Goal: Task Accomplishment & Management: Use online tool/utility

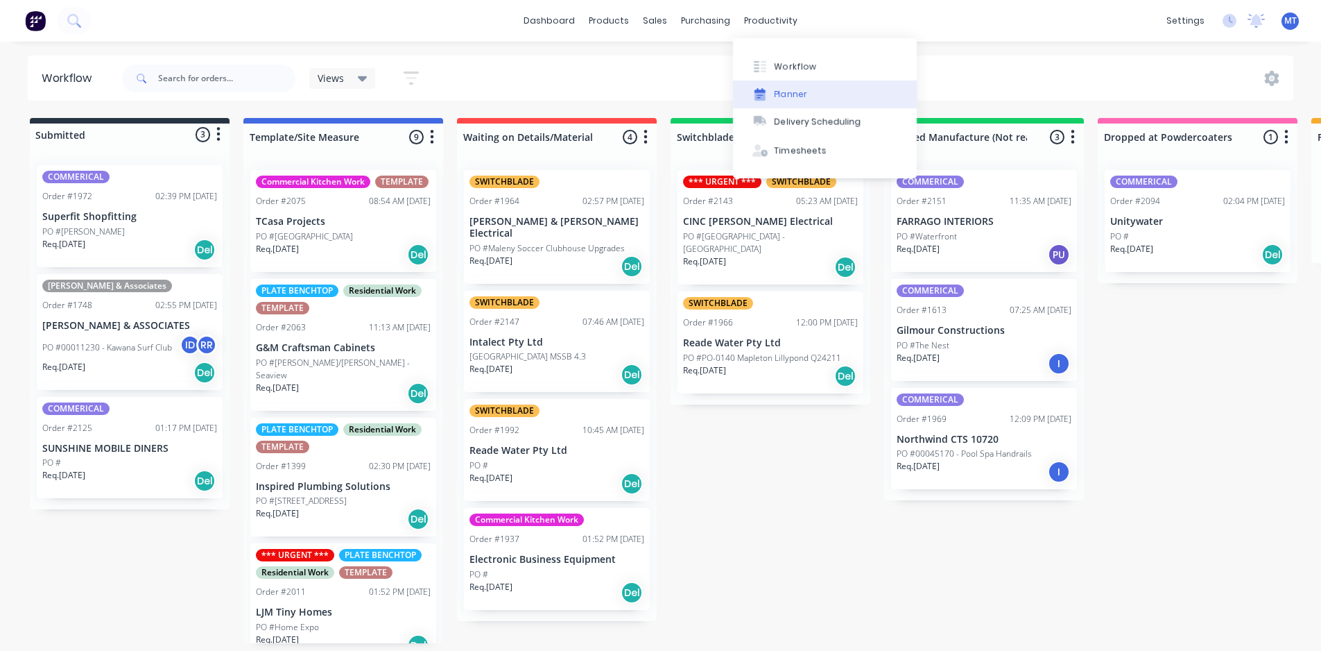
click at [801, 94] on div "Planner" at bounding box center [791, 94] width 33 height 12
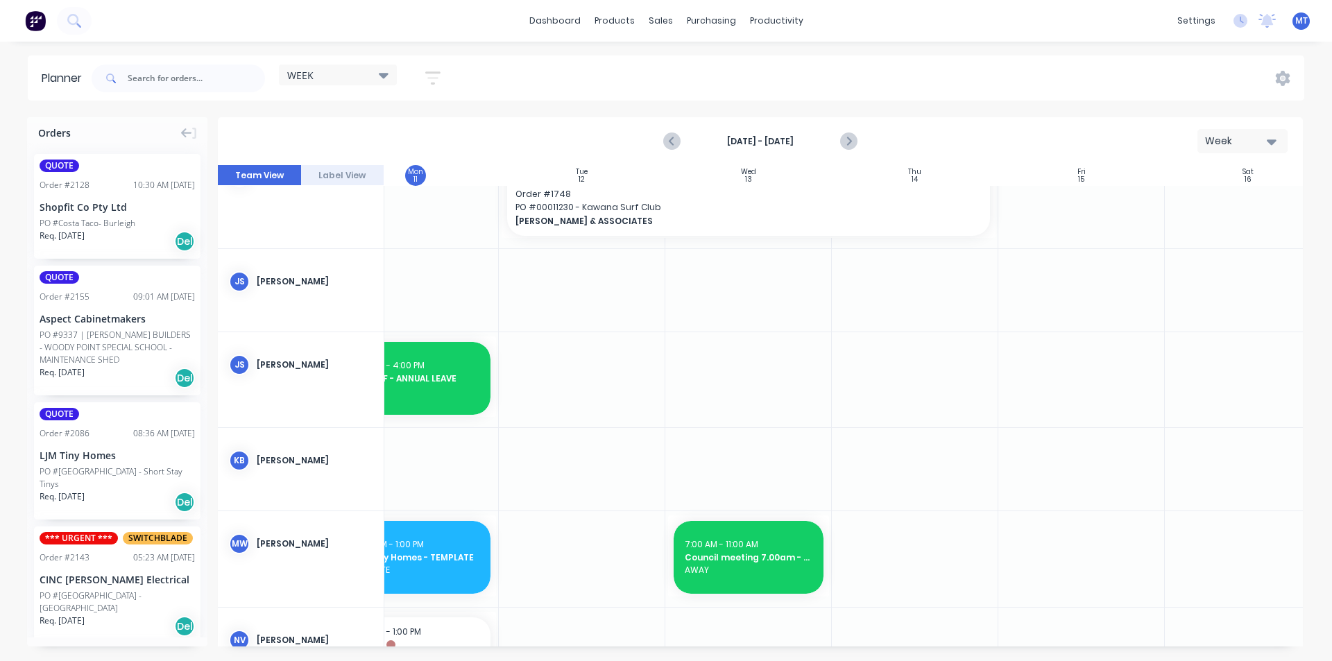
scroll to position [208, 252]
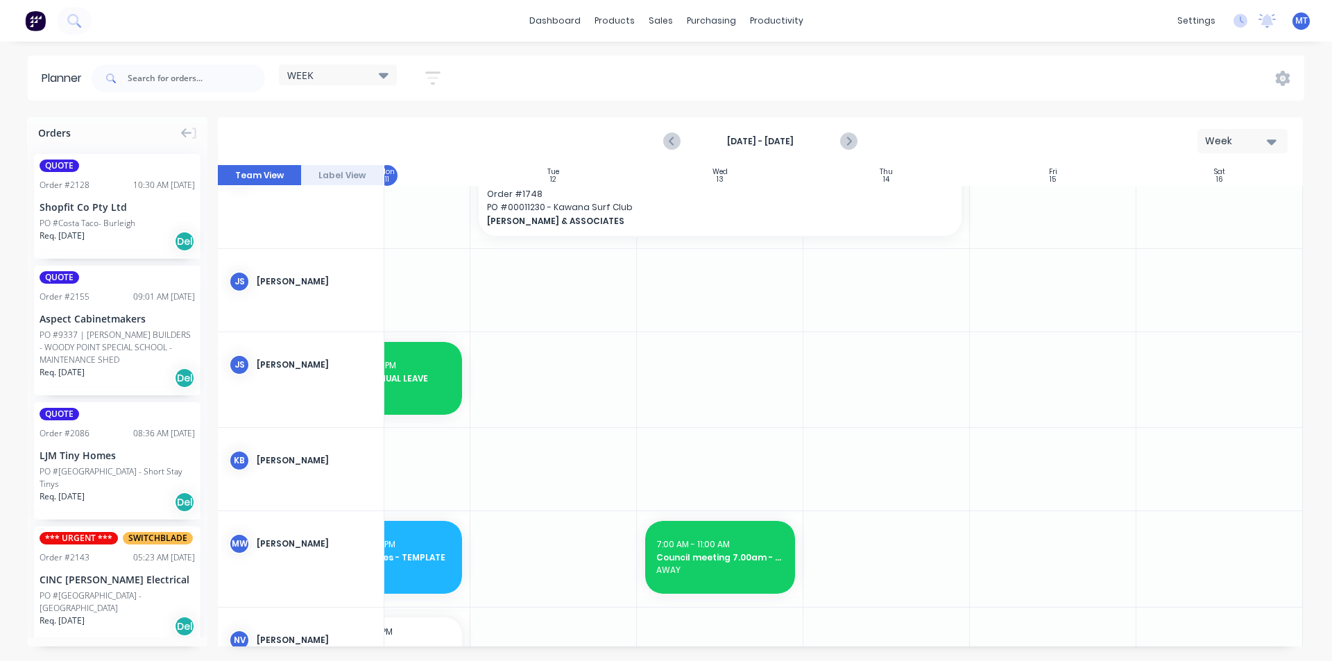
click at [1269, 144] on icon "button" at bounding box center [1271, 141] width 10 height 15
click at [1259, 241] on div "Month" at bounding box center [1217, 234] width 137 height 28
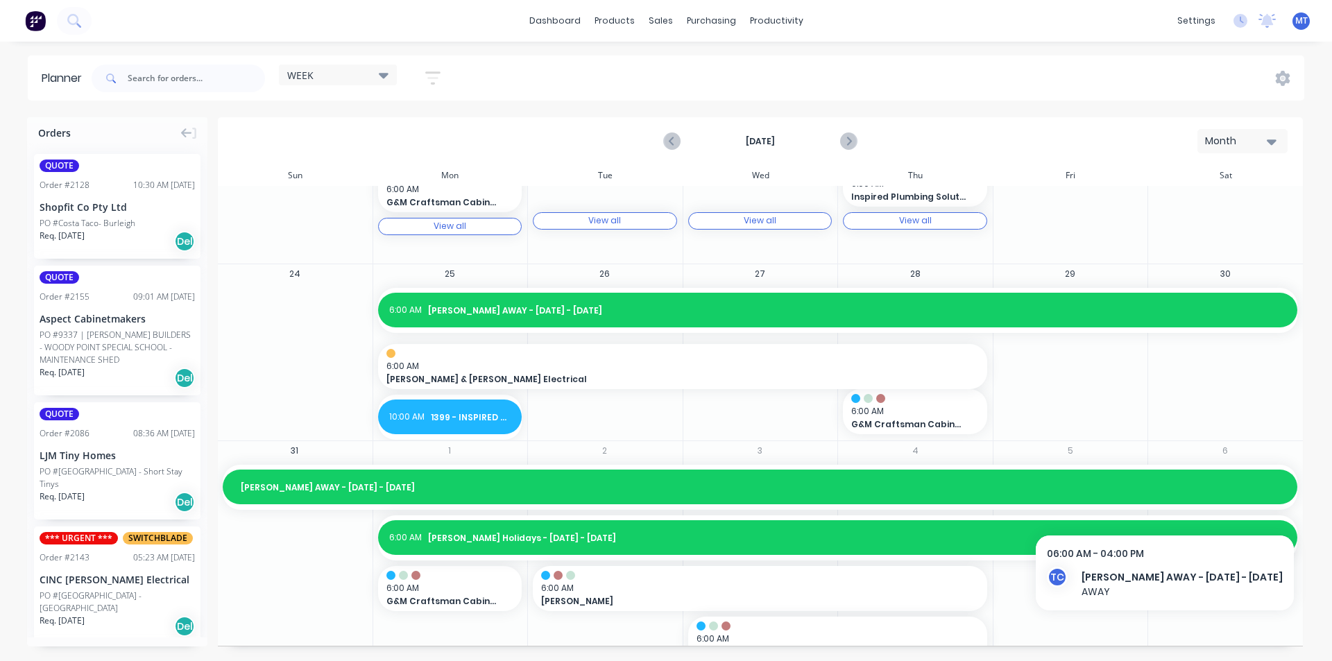
scroll to position [854, 0]
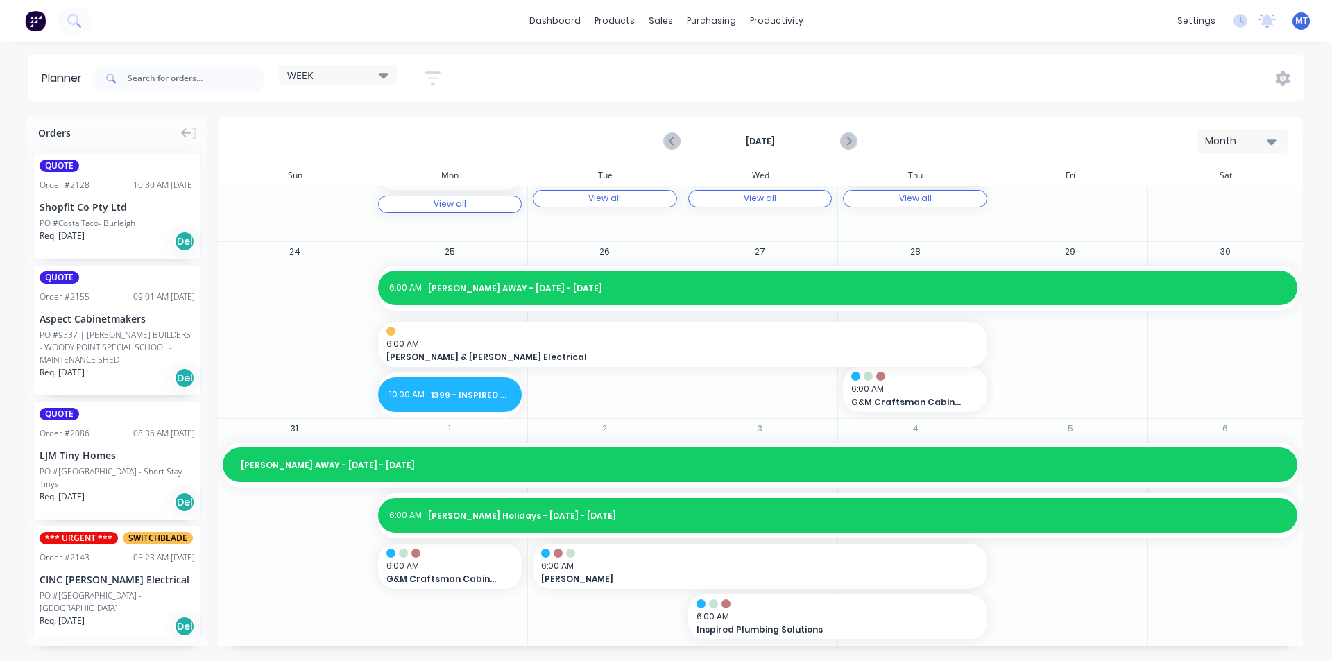
click at [1271, 144] on icon "button" at bounding box center [1271, 142] width 10 height 6
click at [848, 140] on icon "Next page" at bounding box center [847, 141] width 17 height 17
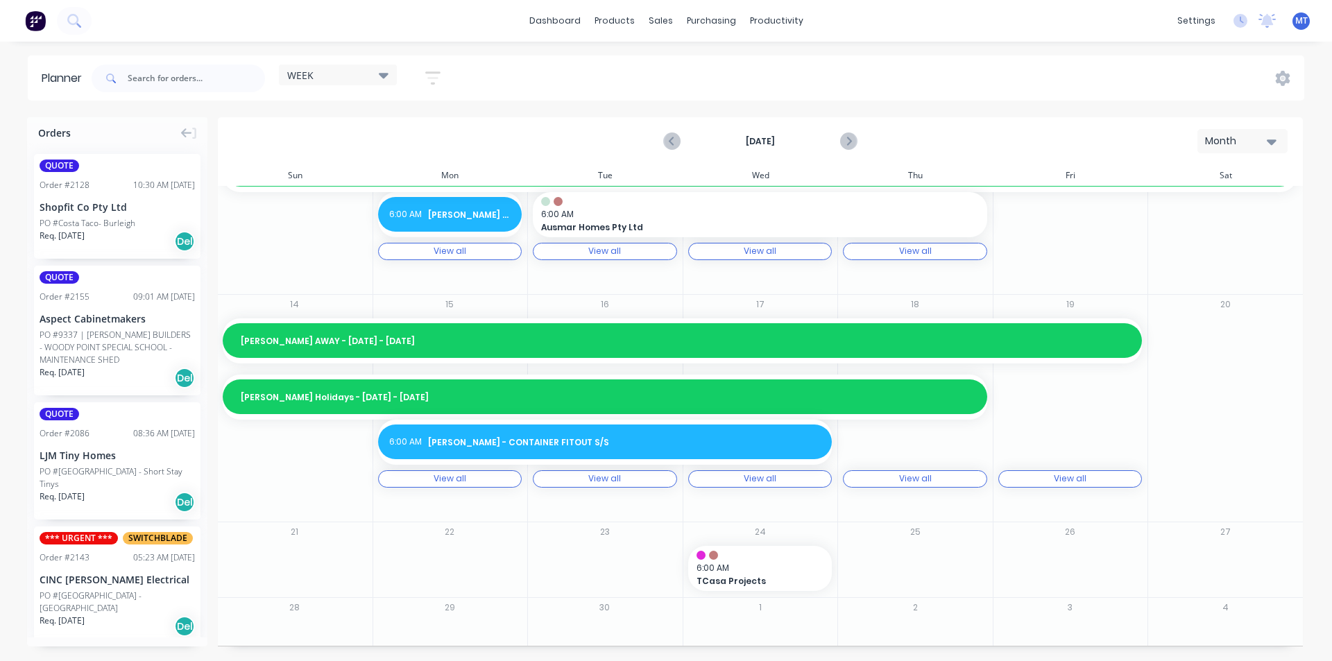
scroll to position [374, 0]
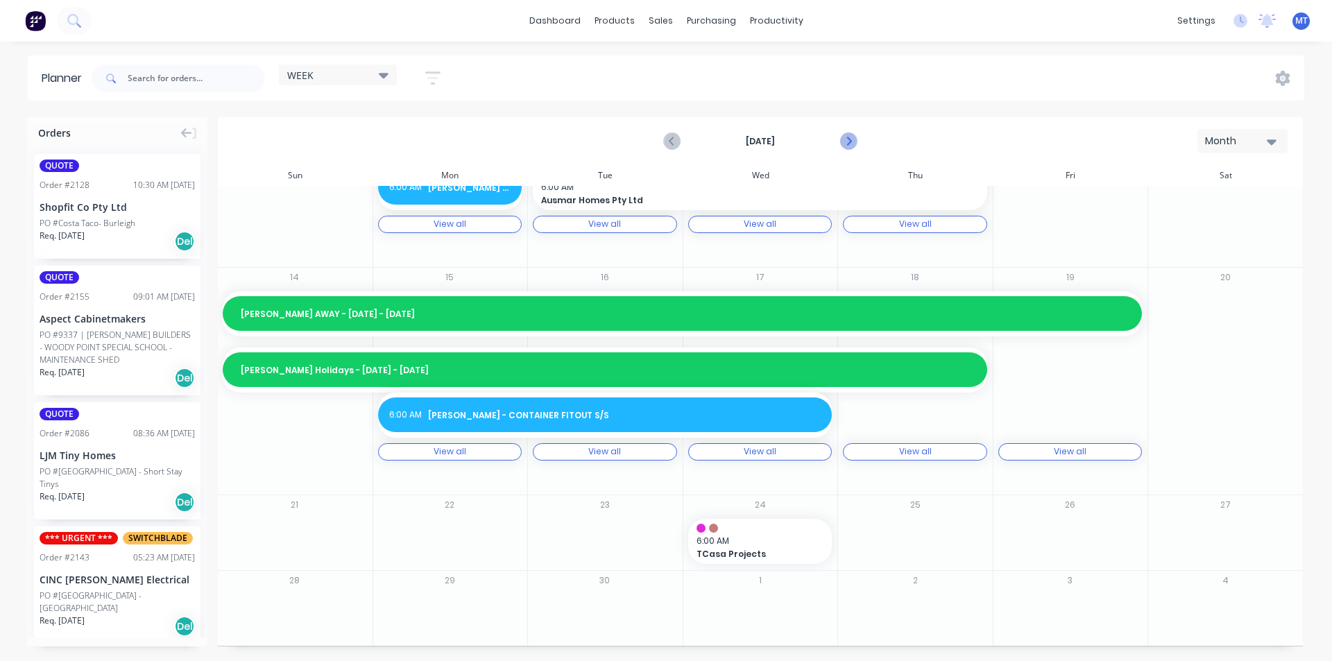
click at [846, 146] on icon "Next page" at bounding box center [847, 141] width 17 height 17
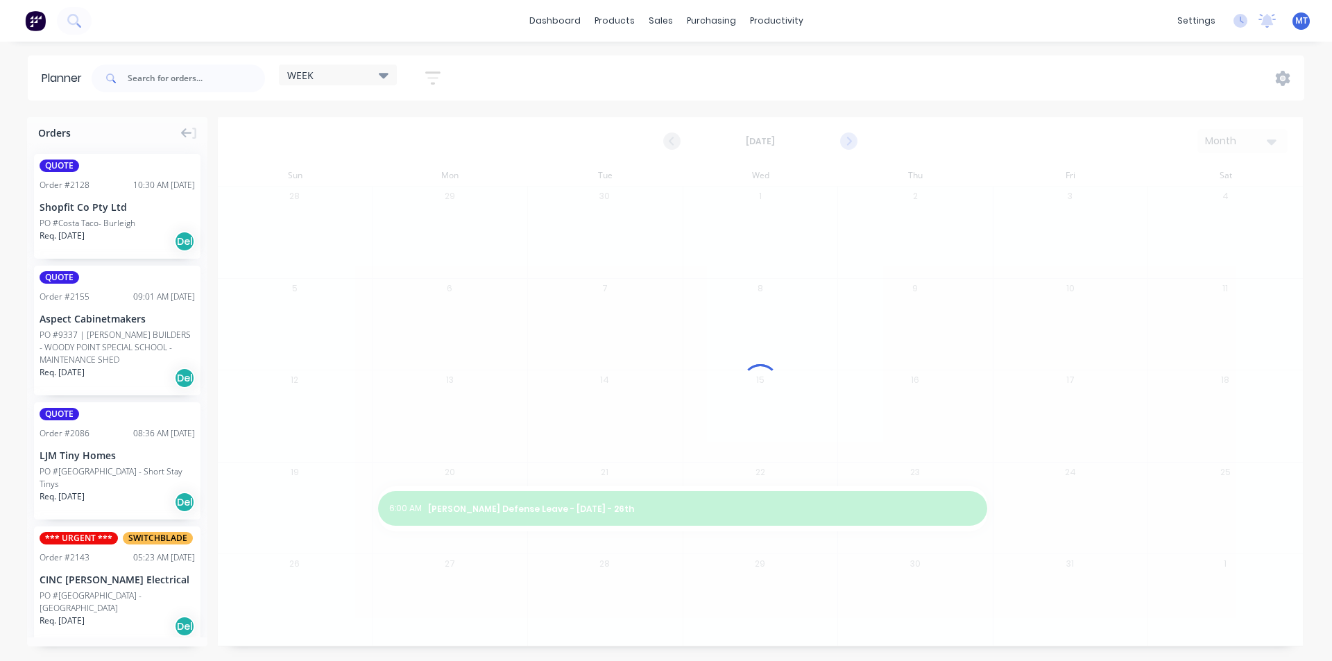
scroll to position [0, 0]
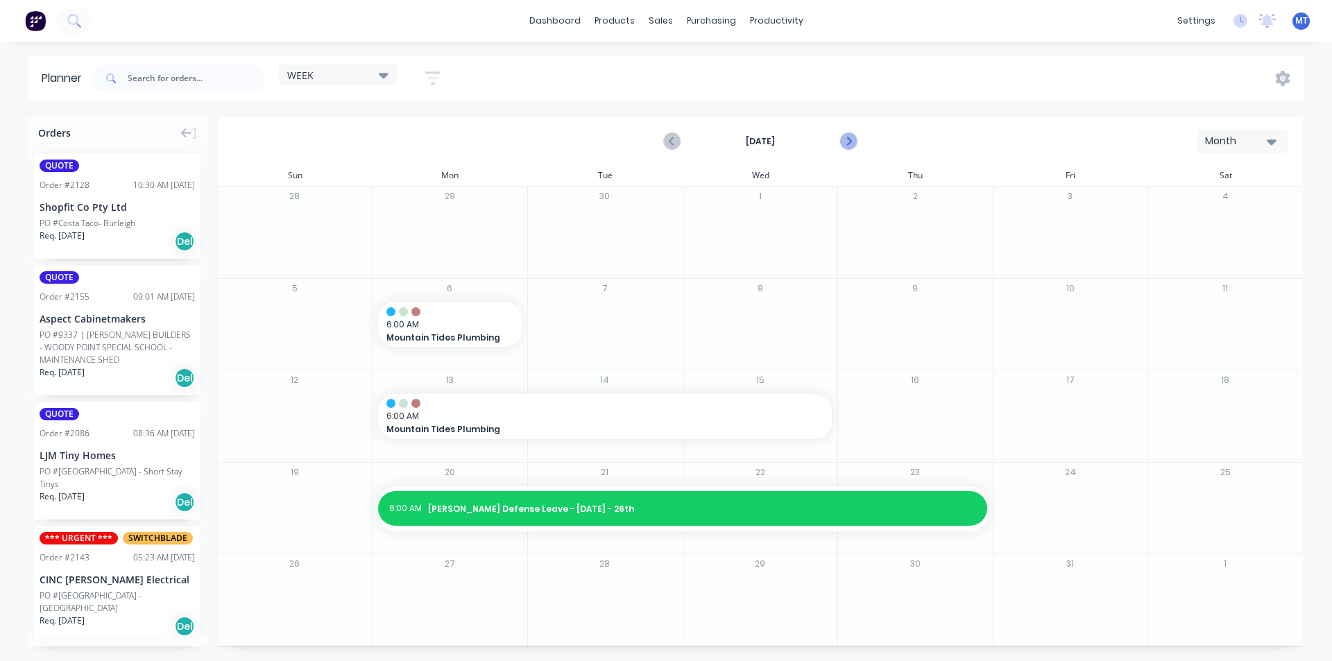
click at [849, 143] on icon "Next page" at bounding box center [848, 141] width 6 height 11
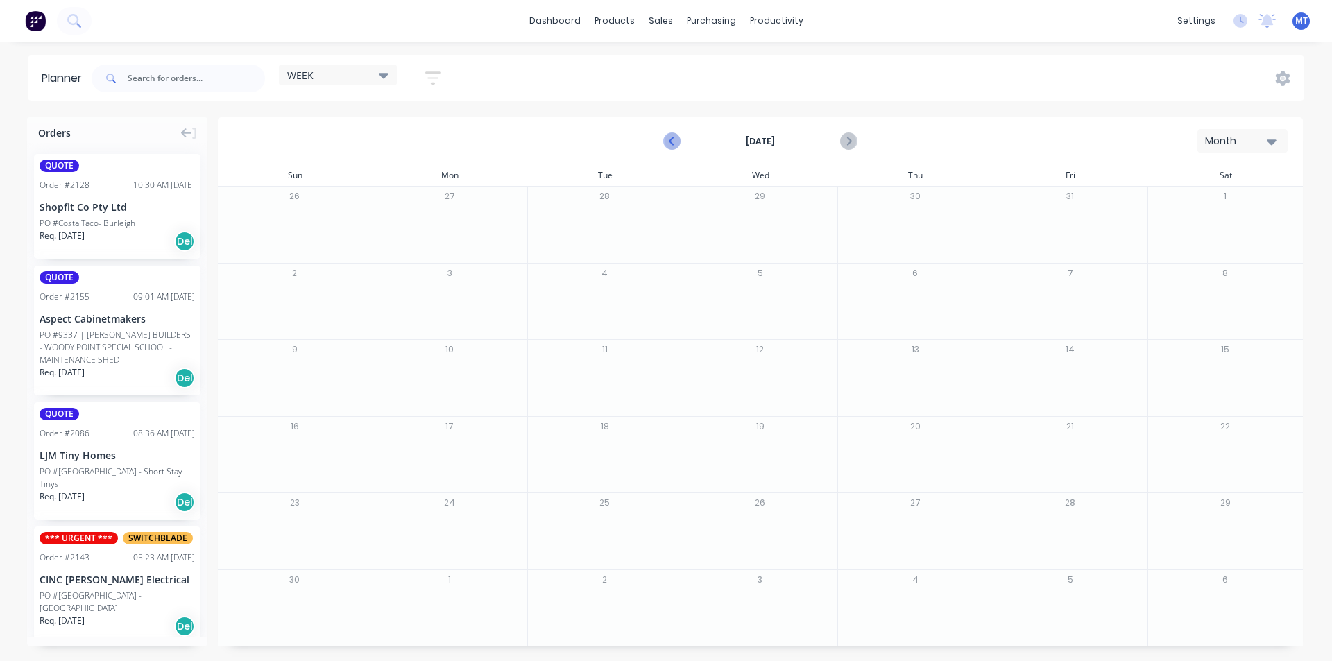
click at [670, 143] on icon "Previous page" at bounding box center [672, 141] width 17 height 17
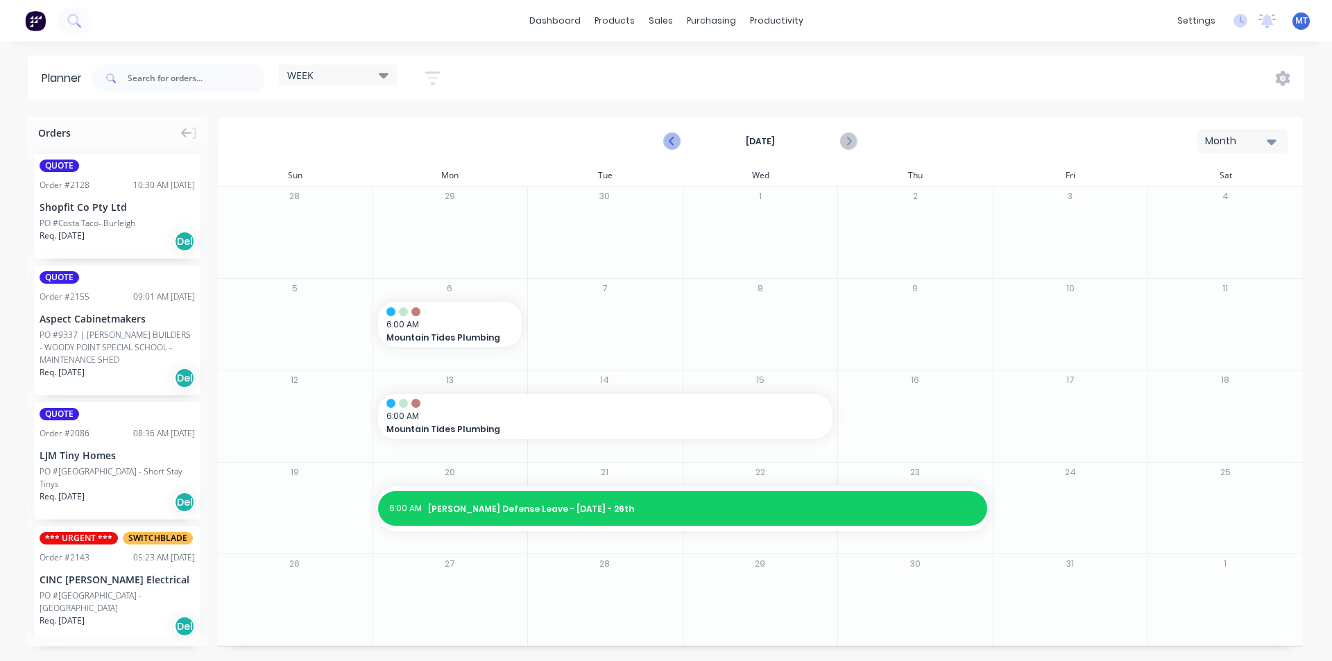
click at [670, 143] on icon "Previous page" at bounding box center [672, 141] width 17 height 17
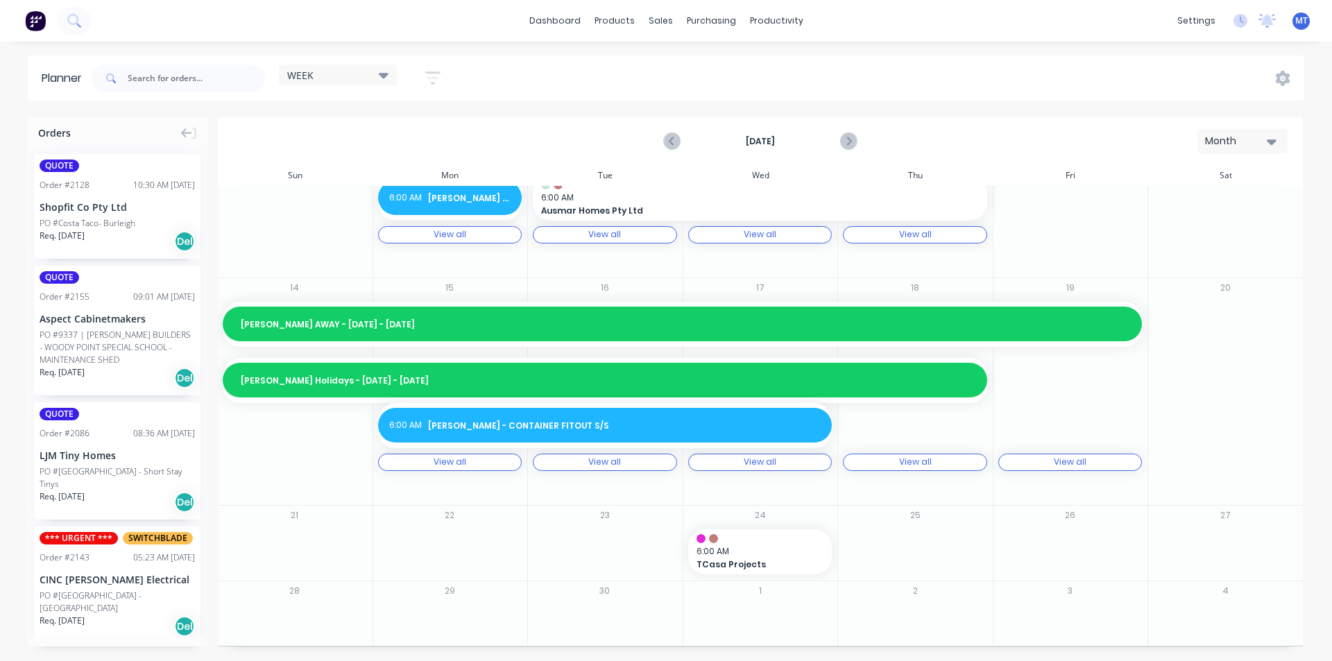
scroll to position [374, 0]
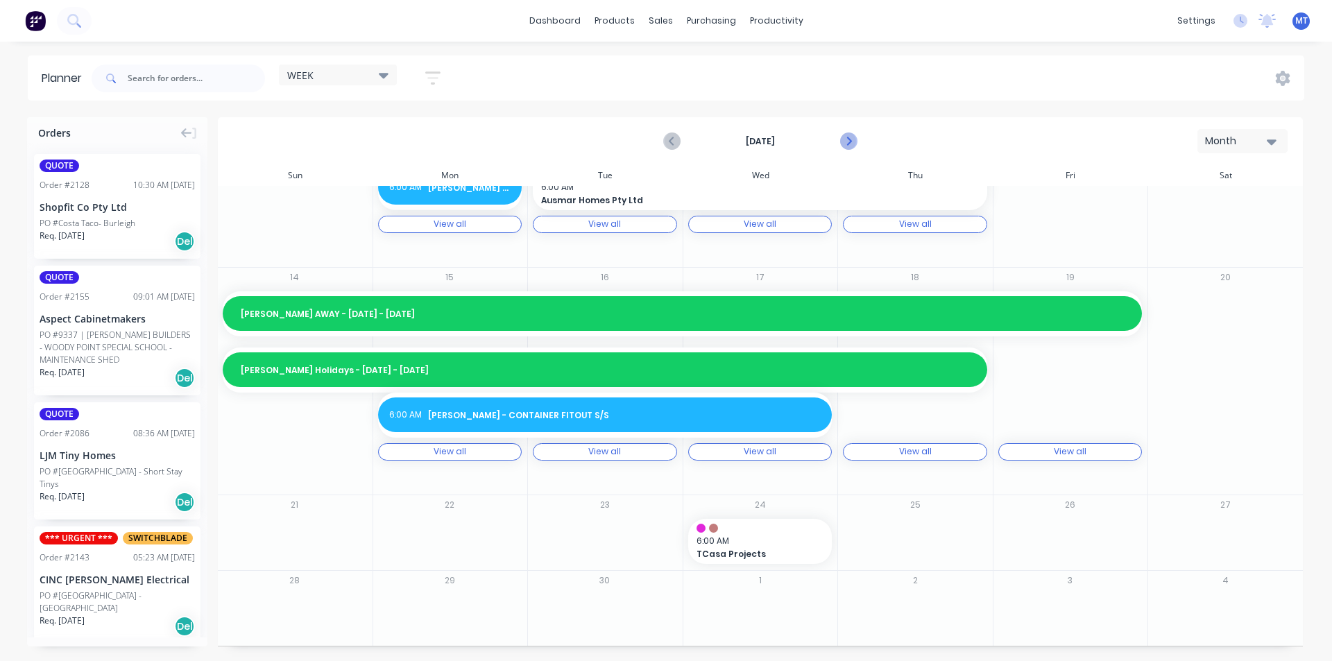
click at [849, 141] on icon "Next page" at bounding box center [848, 141] width 6 height 11
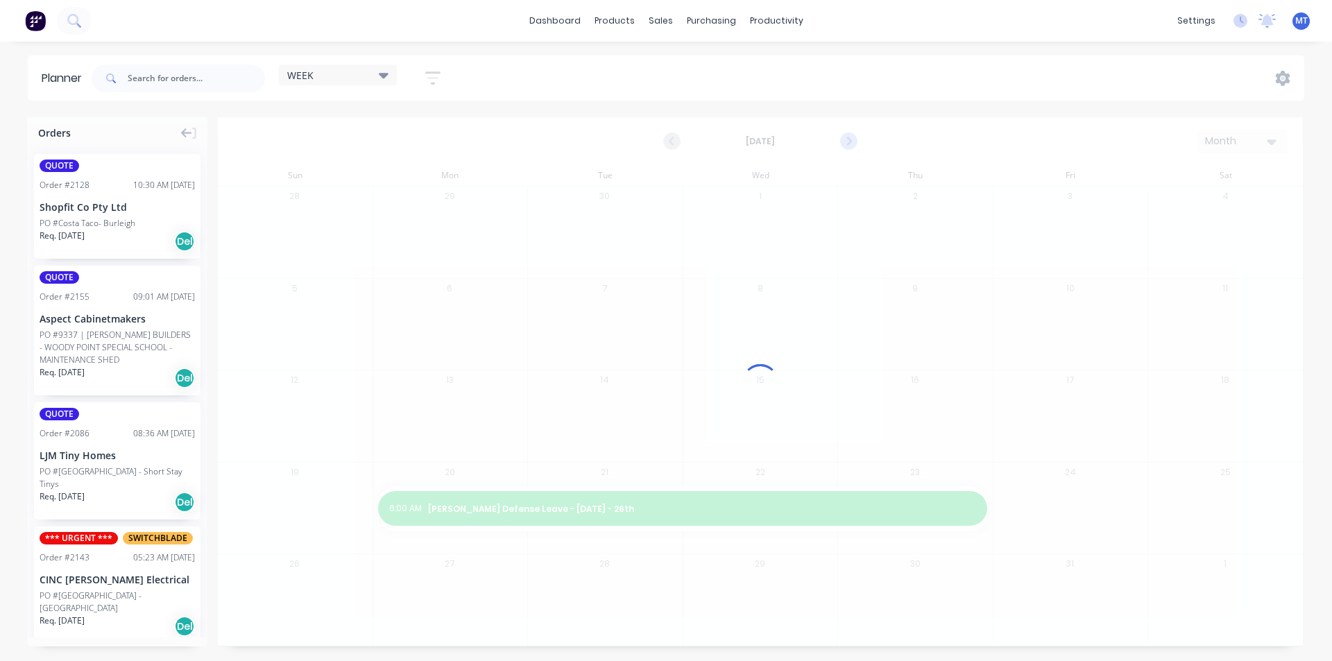
scroll to position [0, 0]
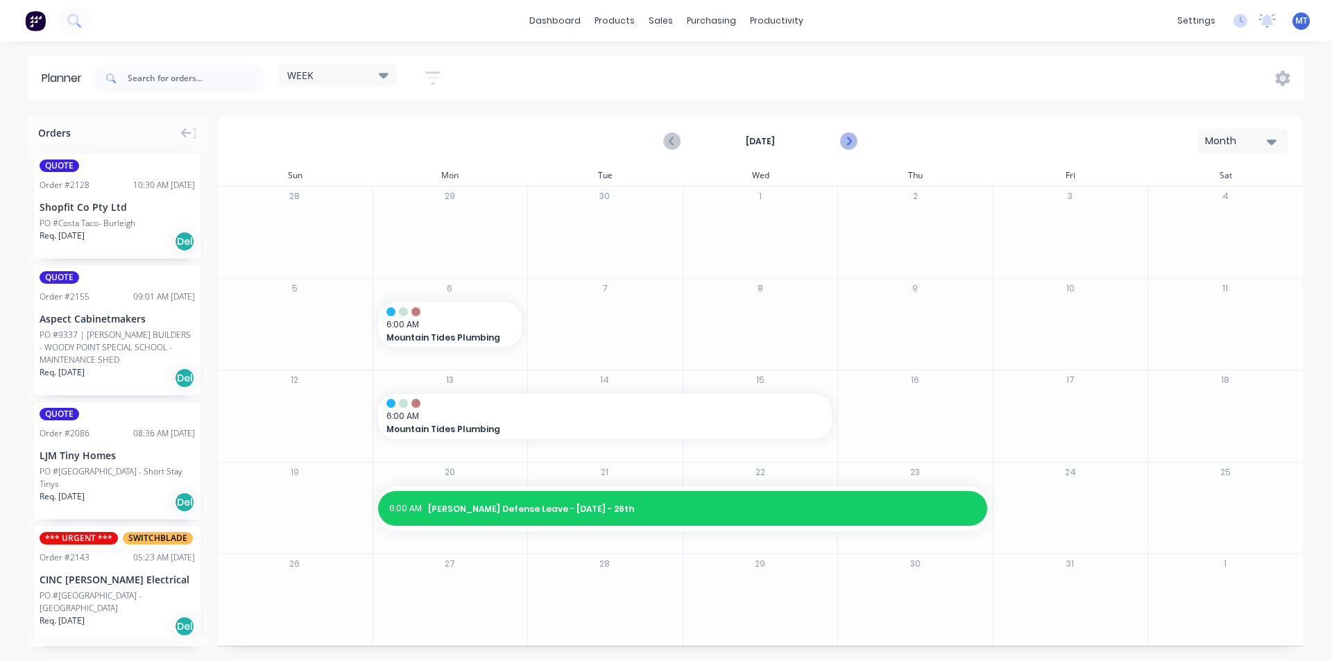
click at [844, 140] on icon "Next page" at bounding box center [847, 141] width 17 height 17
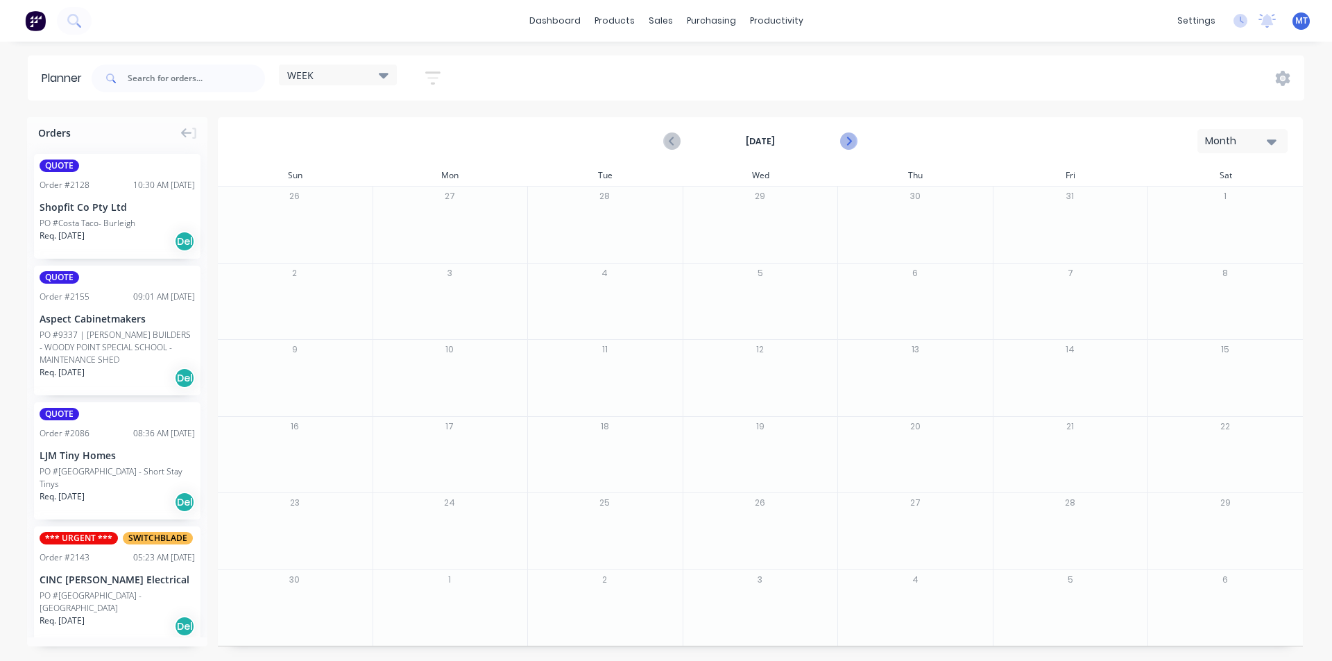
click at [844, 140] on icon "Next page" at bounding box center [847, 141] width 17 height 17
click at [847, 139] on icon "Next page" at bounding box center [847, 141] width 17 height 17
click at [1273, 143] on icon "button" at bounding box center [1271, 142] width 10 height 6
click at [1249, 202] on div "Week" at bounding box center [1217, 206] width 137 height 28
